Goal: Task Accomplishment & Management: Manage account settings

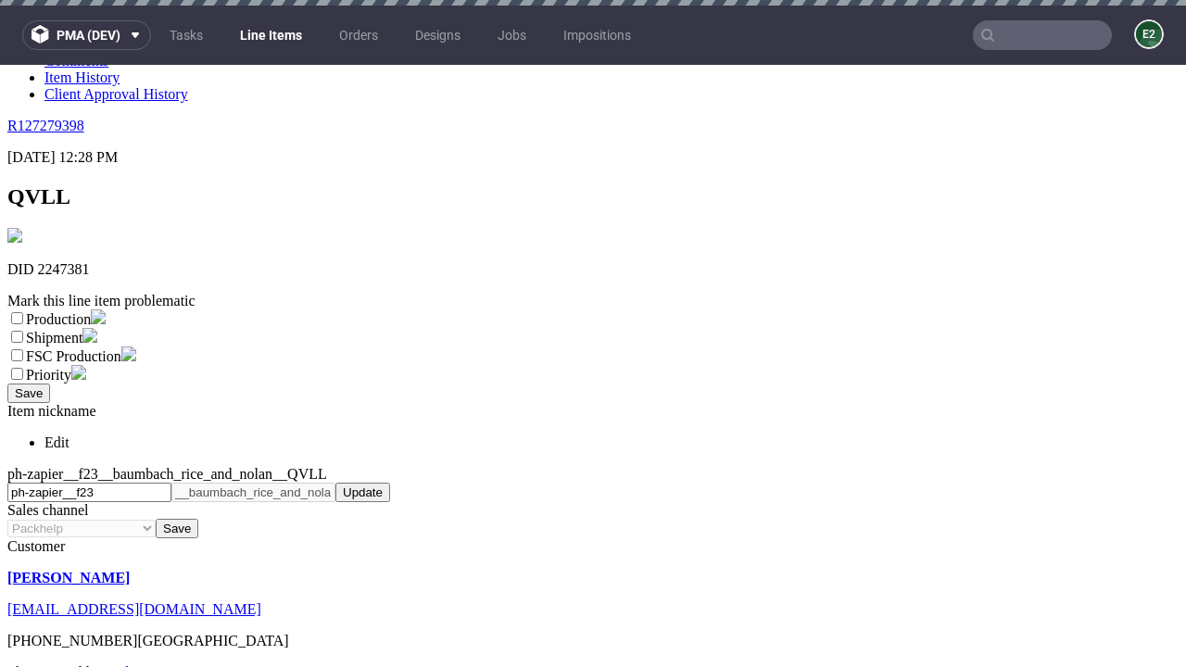
scroll to position [6, 0]
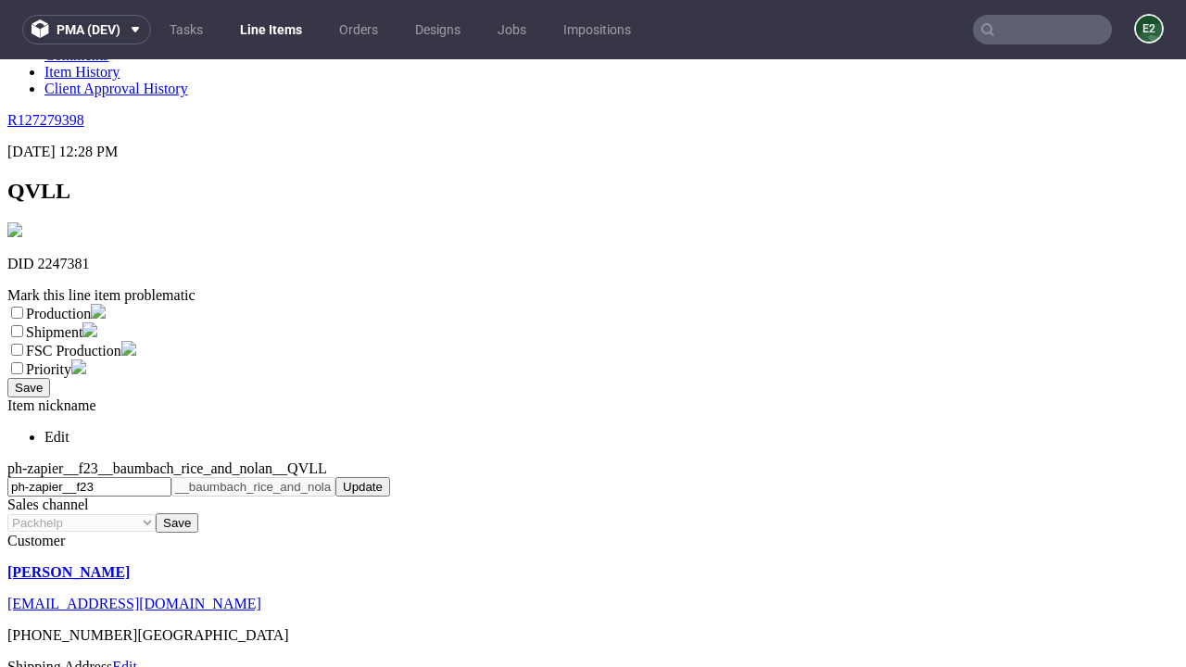
select select "dtp_ca_needed"
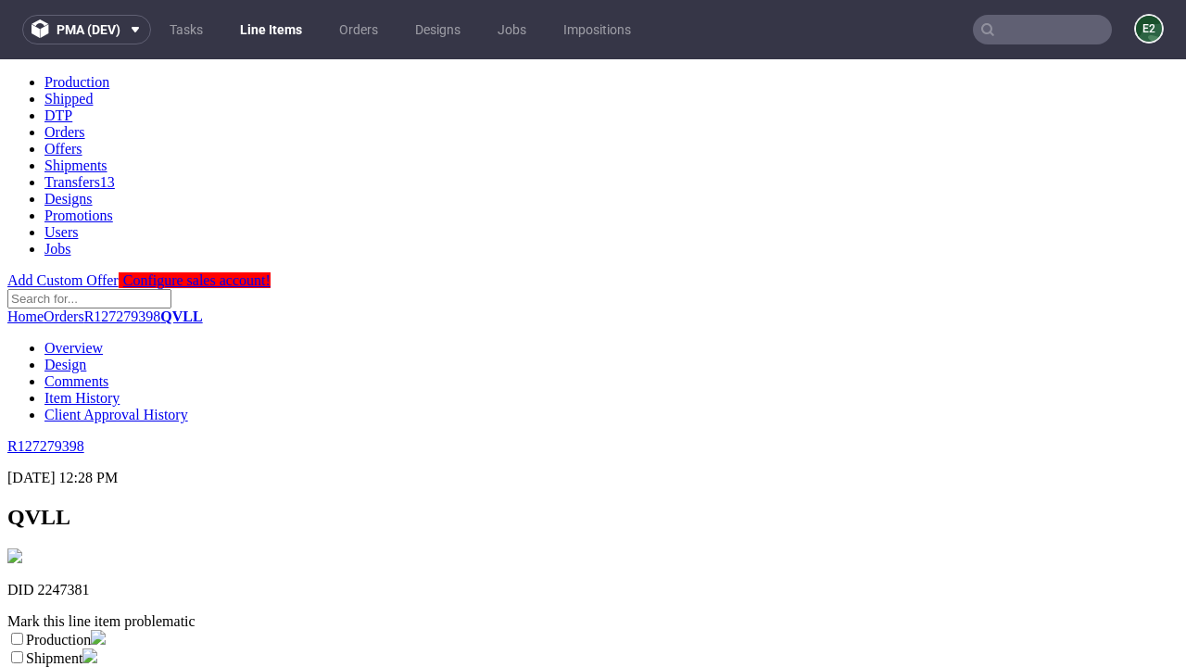
scroll to position [0, 0]
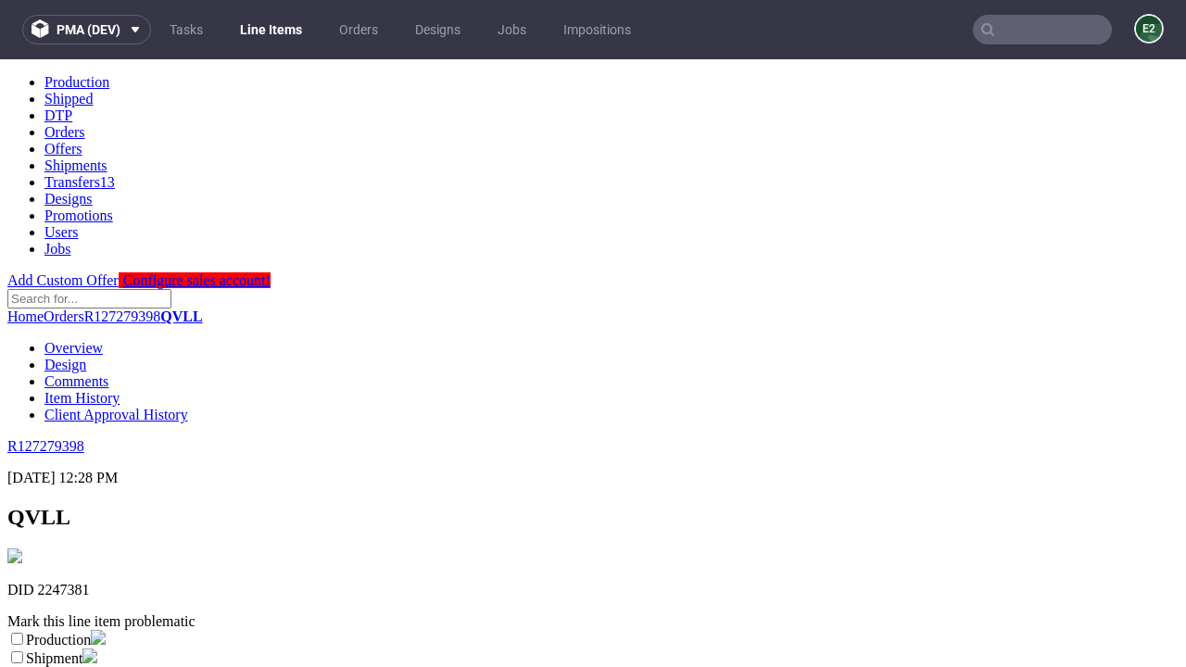
checkbox input "true"
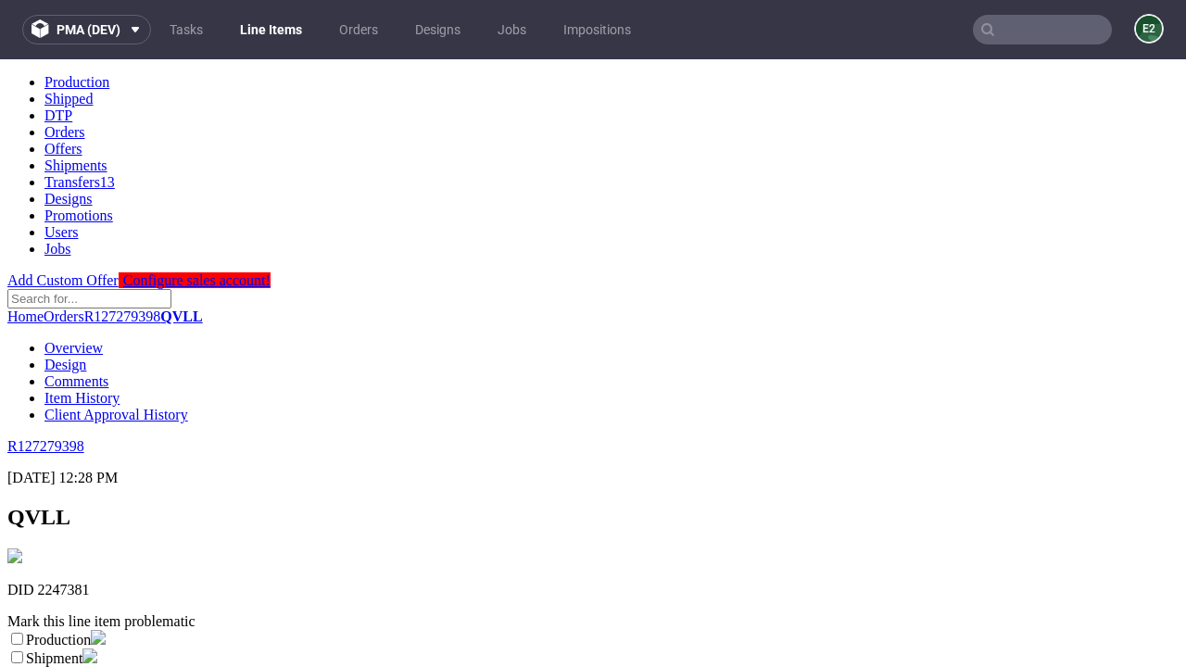
scroll to position [17, 0]
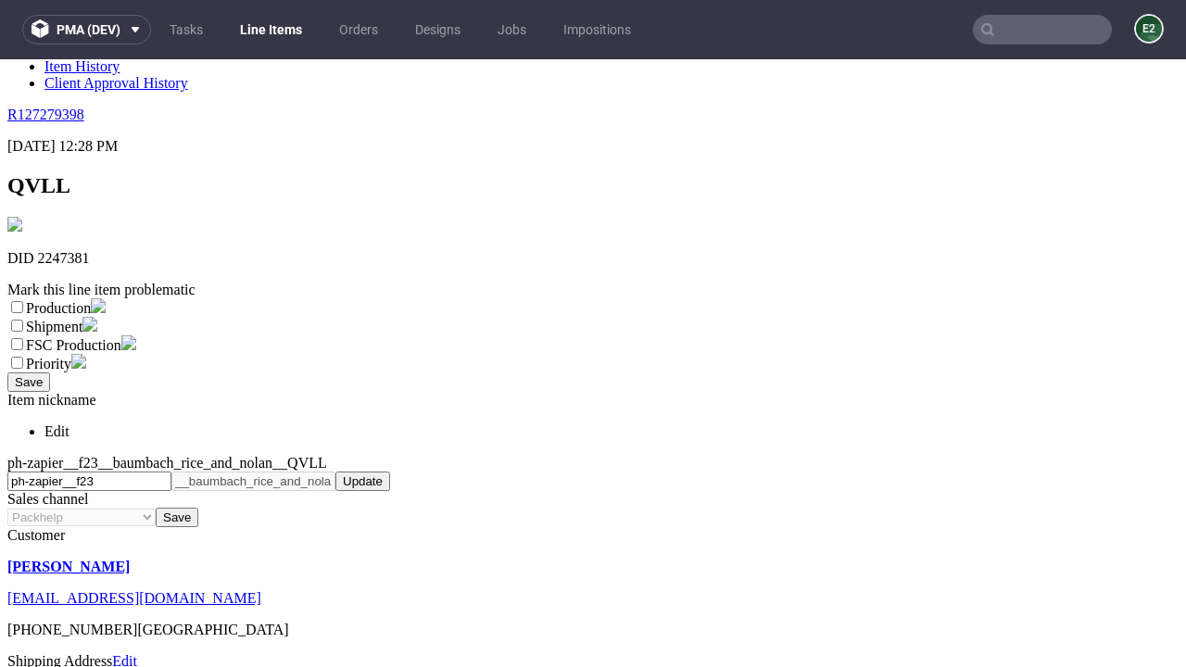
type textarea "test"
